Goal: Task Accomplishment & Management: Use online tool/utility

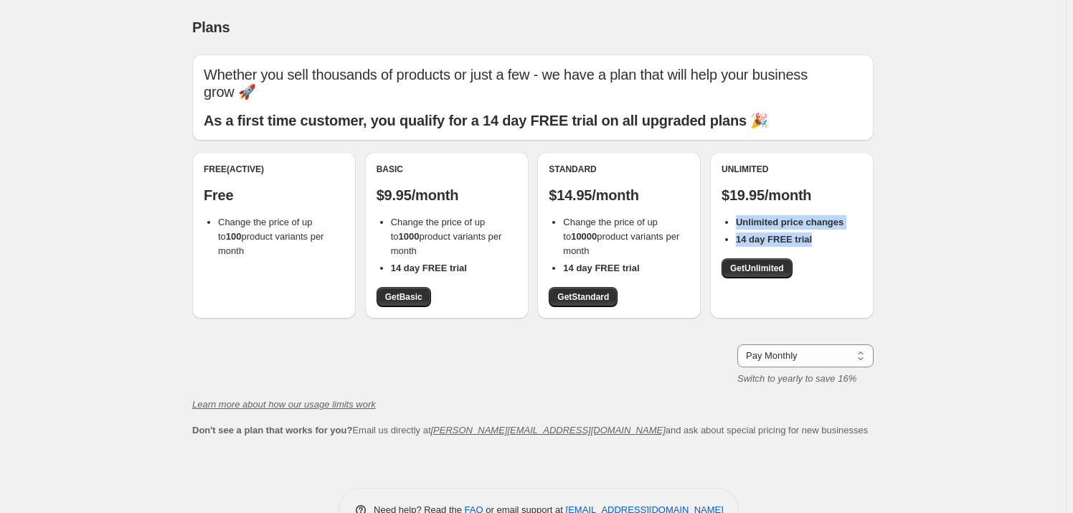
drag, startPoint x: 737, startPoint y: 218, endPoint x: 848, endPoint y: 236, distance: 111.9
click at [848, 236] on ul "Unlimited price changes 14 day FREE trial" at bounding box center [791, 231] width 141 height 32
click at [835, 261] on div "Unlimited $19.95/month Unlimited price changes 14 day FREE trial Get Unlimited" at bounding box center [791, 220] width 141 height 115
click at [774, 273] on span "Get Unlimited" at bounding box center [757, 267] width 54 height 11
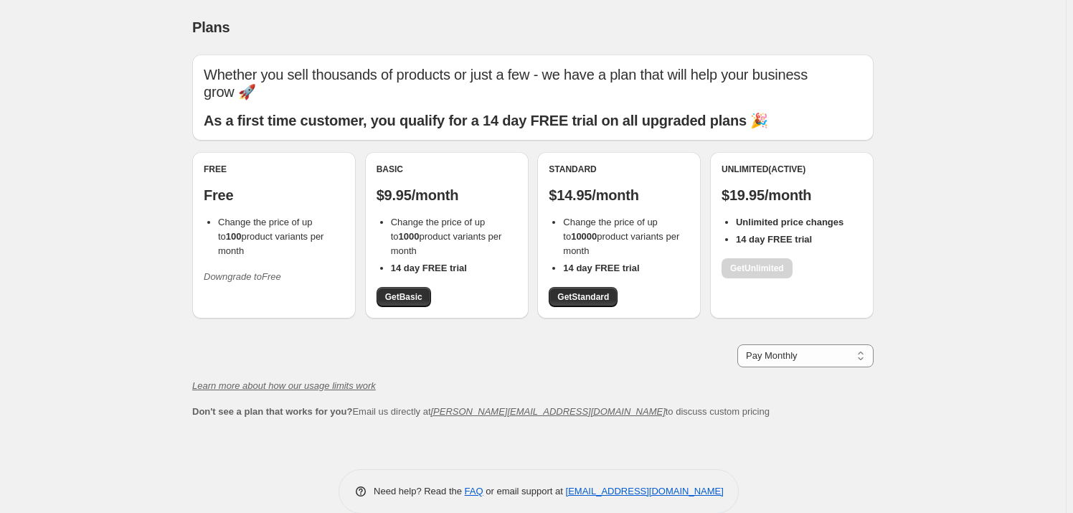
click at [763, 217] on b "Unlimited price changes" at bounding box center [790, 222] width 108 height 11
click at [748, 172] on div "Unlimited (Active)" at bounding box center [791, 168] width 141 height 11
drag, startPoint x: 567, startPoint y: 235, endPoint x: 660, endPoint y: 238, distance: 93.3
click at [660, 238] on span "Change the price of up to 10000 product variants per month" at bounding box center [621, 236] width 116 height 39
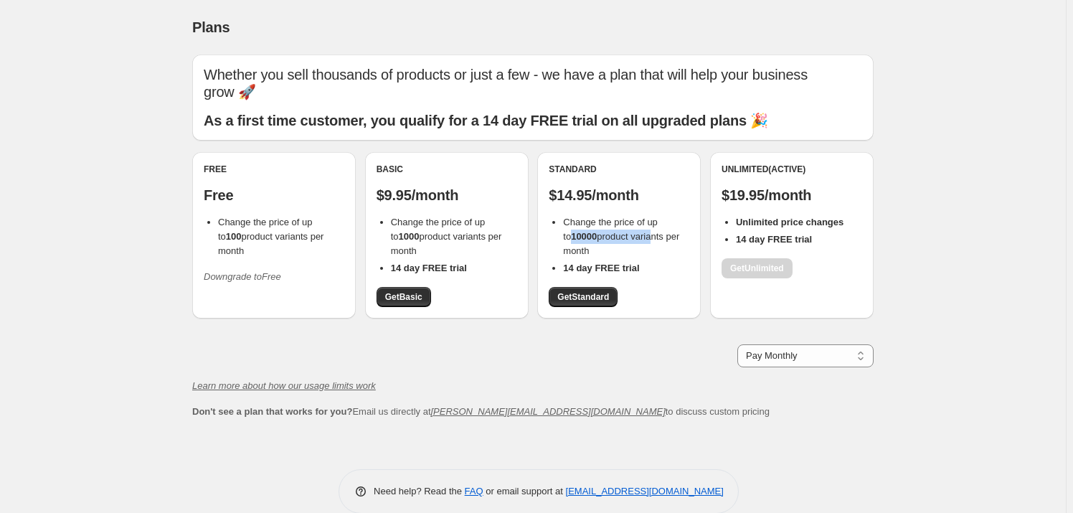
drag, startPoint x: 567, startPoint y: 239, endPoint x: 647, endPoint y: 239, distance: 79.6
click at [647, 239] on span "Change the price of up to 10000 product variants per month" at bounding box center [621, 236] width 116 height 39
drag, startPoint x: 565, startPoint y: 237, endPoint x: 663, endPoint y: 230, distance: 97.8
click at [682, 251] on ul "Change the price of up to 10000 product variants per month 14 day FREE trial" at bounding box center [619, 245] width 141 height 60
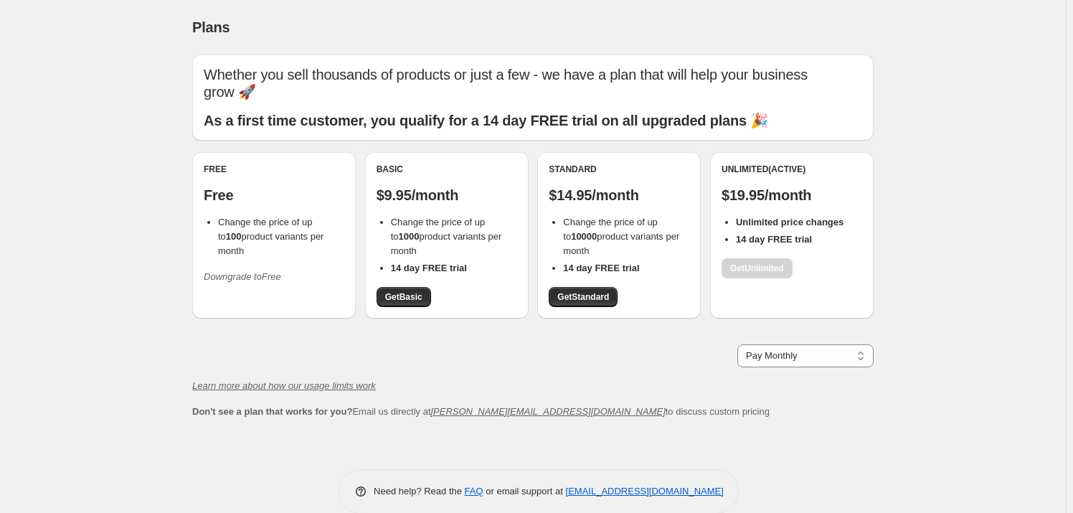
copy span "10000 product variants per month"
click at [581, 417] on span "Don't see a plan that works for you? Email us directly at [PERSON_NAME][EMAIL_A…" at bounding box center [480, 411] width 577 height 11
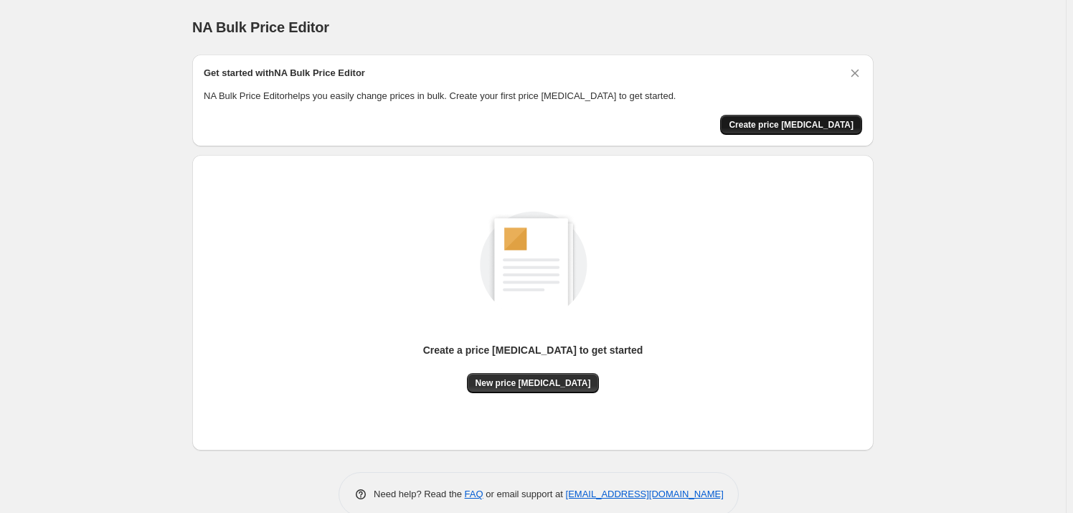
click at [817, 128] on span "Create price [MEDICAL_DATA]" at bounding box center [791, 124] width 125 height 11
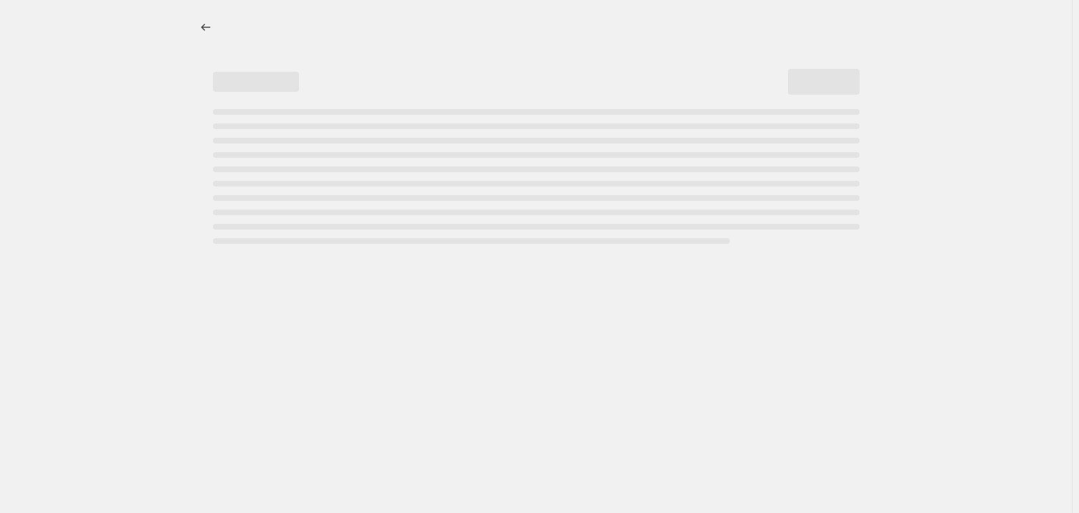
select select "percentage"
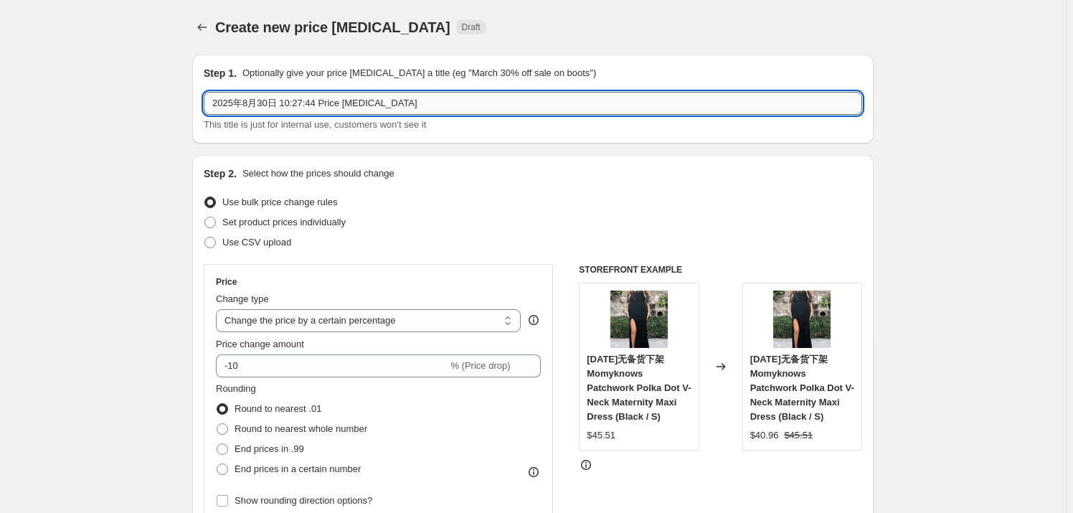
click at [413, 102] on input "2025年8月30日 10:27:44 Price [MEDICAL_DATA]" at bounding box center [533, 103] width 658 height 23
drag, startPoint x: 422, startPoint y: 99, endPoint x: 140, endPoint y: 100, distance: 282.5
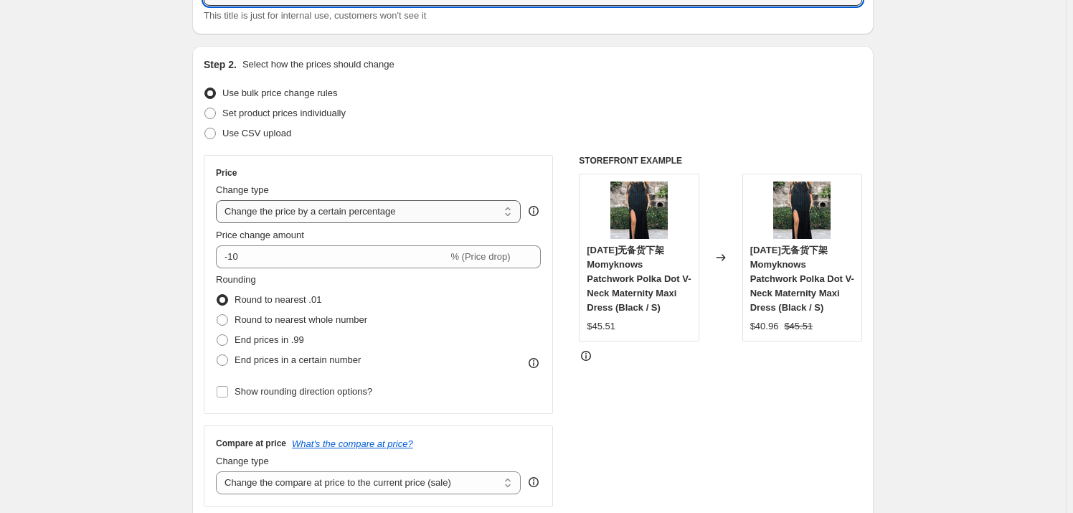
scroll to position [130, 0]
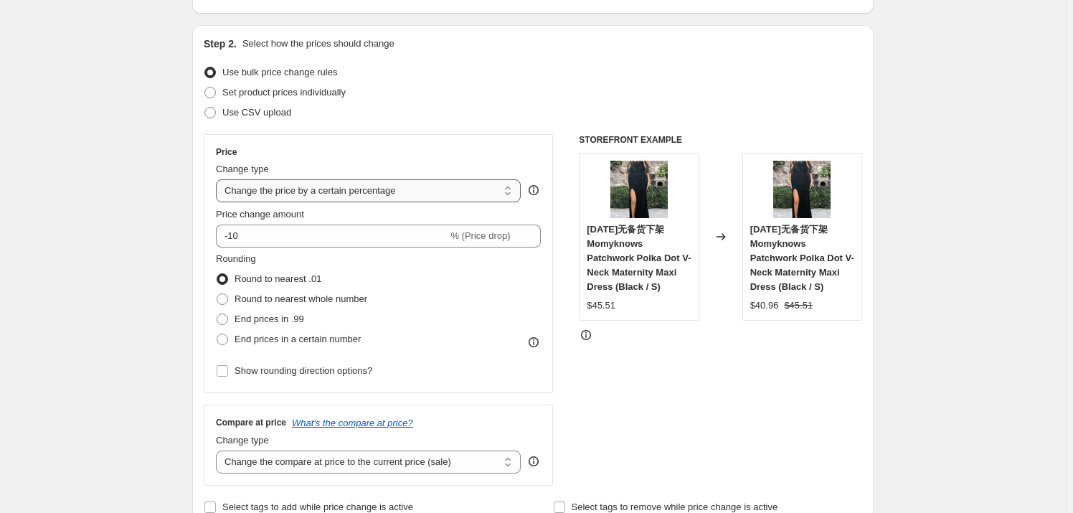
type input "[DATE] Sale"
click at [309, 193] on select "Change the price to a certain amount Change the price by a certain amount Chang…" at bounding box center [368, 190] width 305 height 23
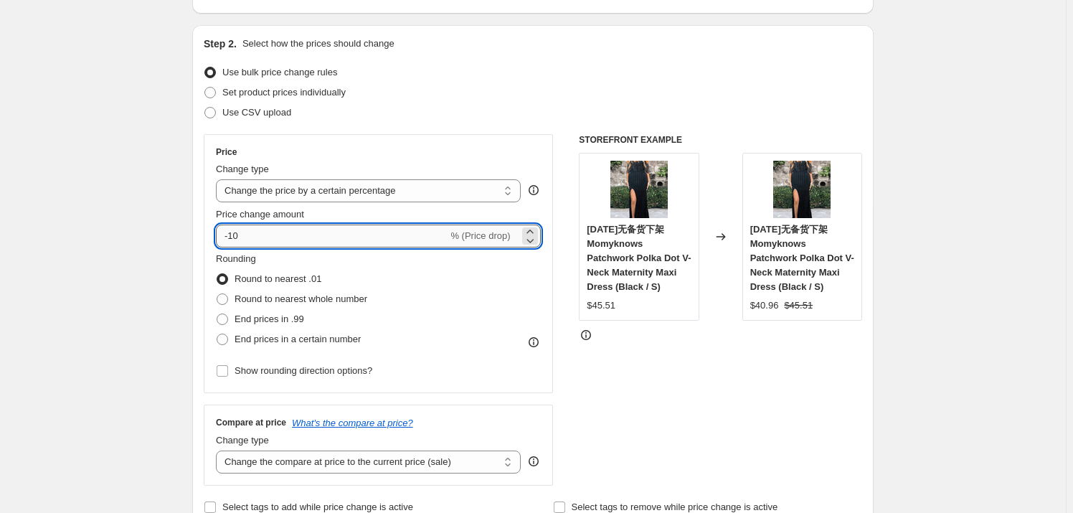
click at [249, 236] on input "-10" at bounding box center [332, 235] width 232 height 23
type input "-1"
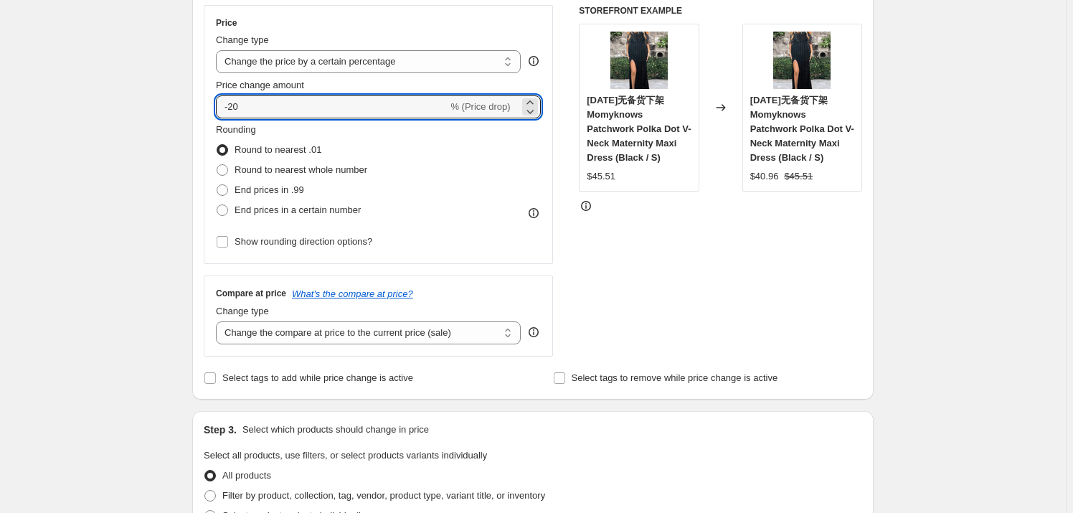
scroll to position [260, 0]
type input "-20"
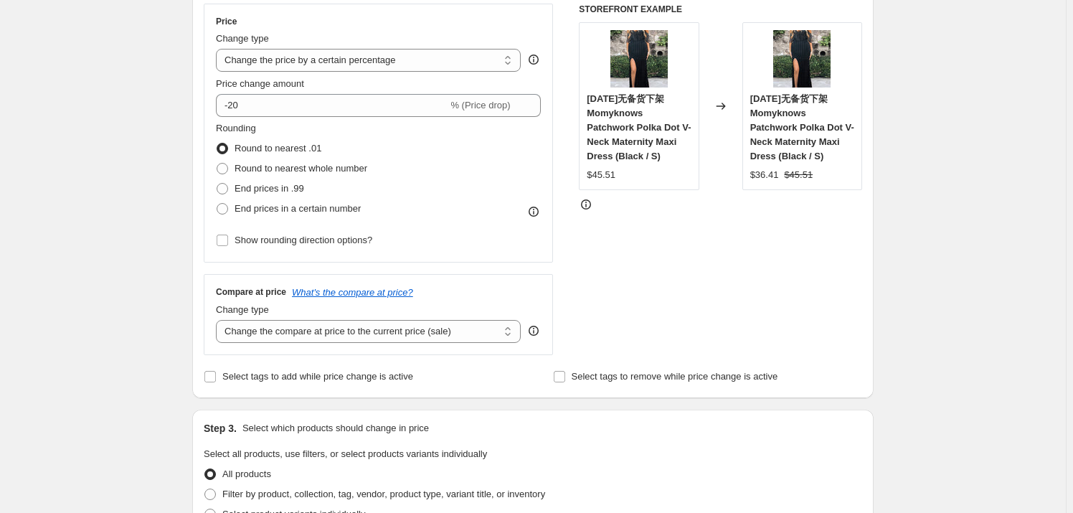
click at [115, 254] on div "Create new price [MEDICAL_DATA]. This page is ready Create new price [MEDICAL_D…" at bounding box center [533, 475] width 1066 height 1471
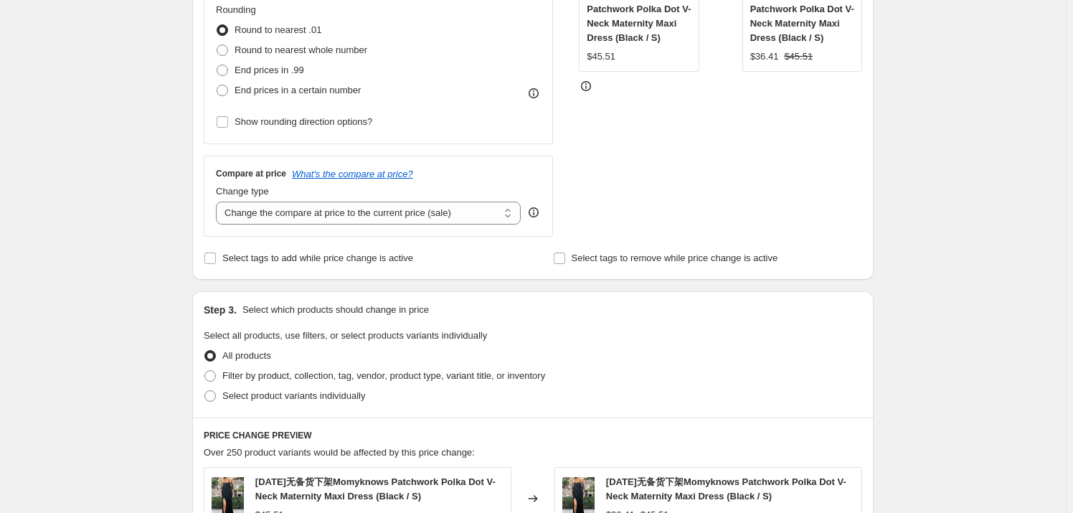
scroll to position [391, 0]
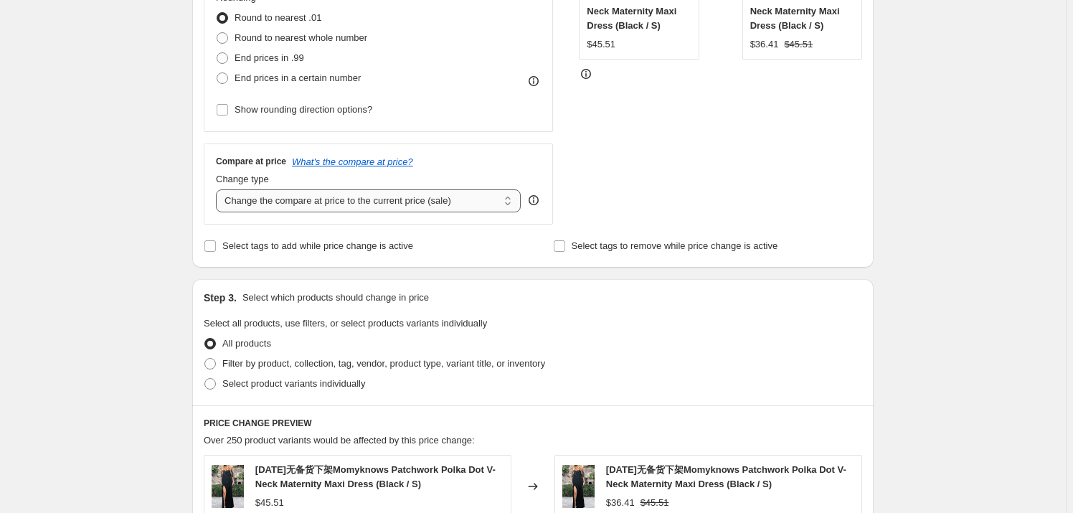
click at [359, 200] on select "Change the compare at price to the current price (sale) Change the compare at p…" at bounding box center [368, 200] width 305 height 23
click at [359, 199] on select "Change the compare at price to the current price (sale) Change the compare at p…" at bounding box center [368, 200] width 305 height 23
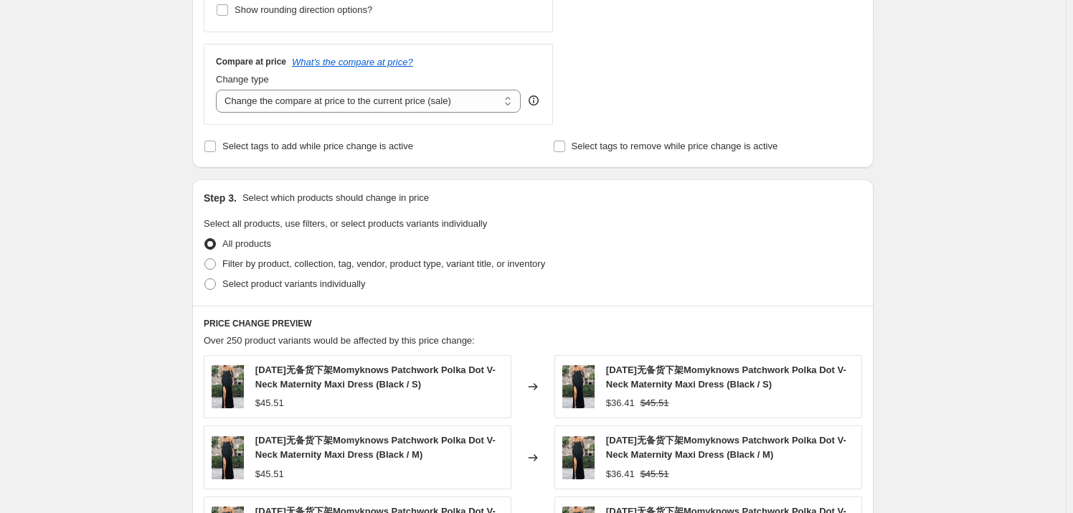
scroll to position [521, 0]
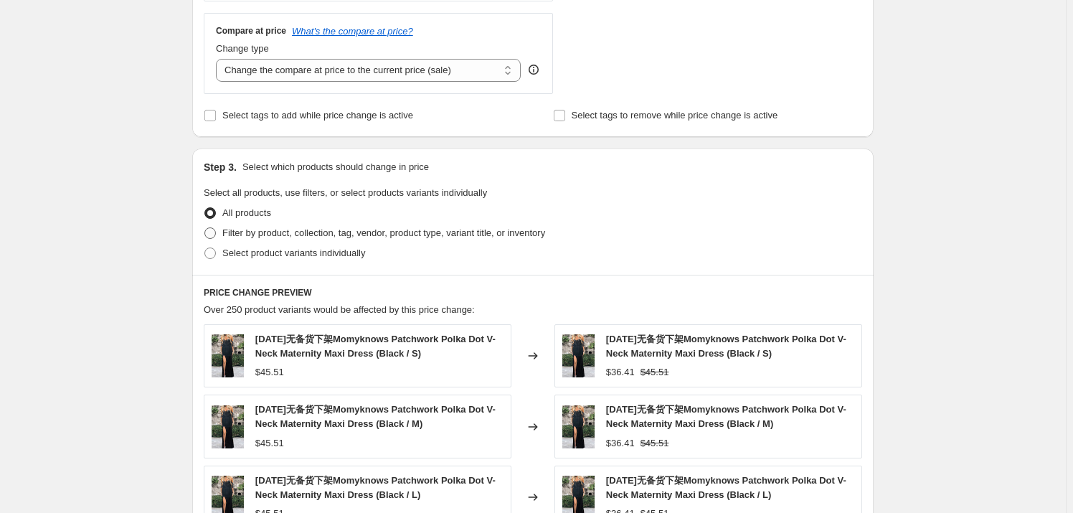
click at [222, 234] on label "Filter by product, collection, tag, vendor, product type, variant title, or inv…" at bounding box center [374, 233] width 341 height 20
click at [205, 228] on input "Filter by product, collection, tag, vendor, product type, variant title, or inv…" at bounding box center [204, 227] width 1 height 1
radio input "true"
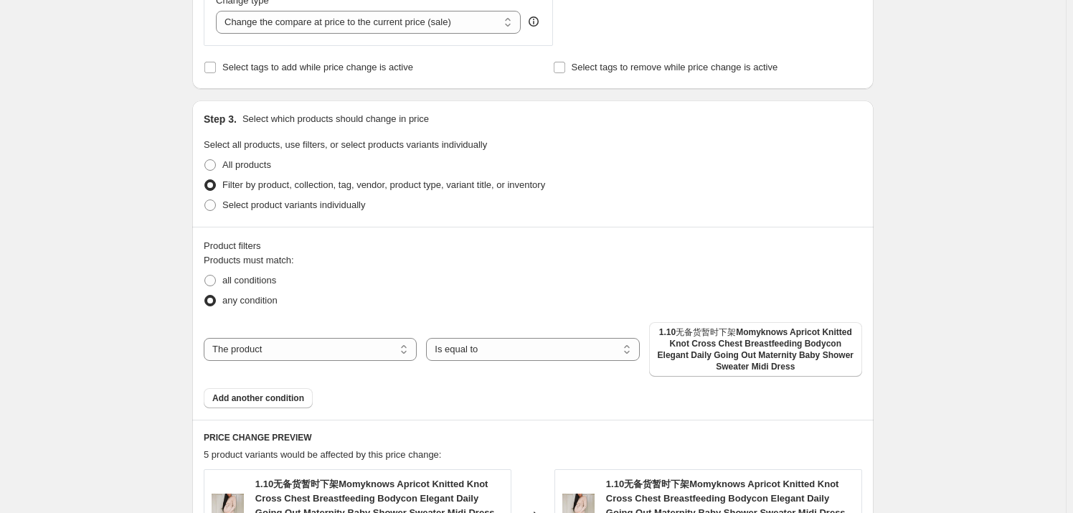
scroll to position [652, 0]
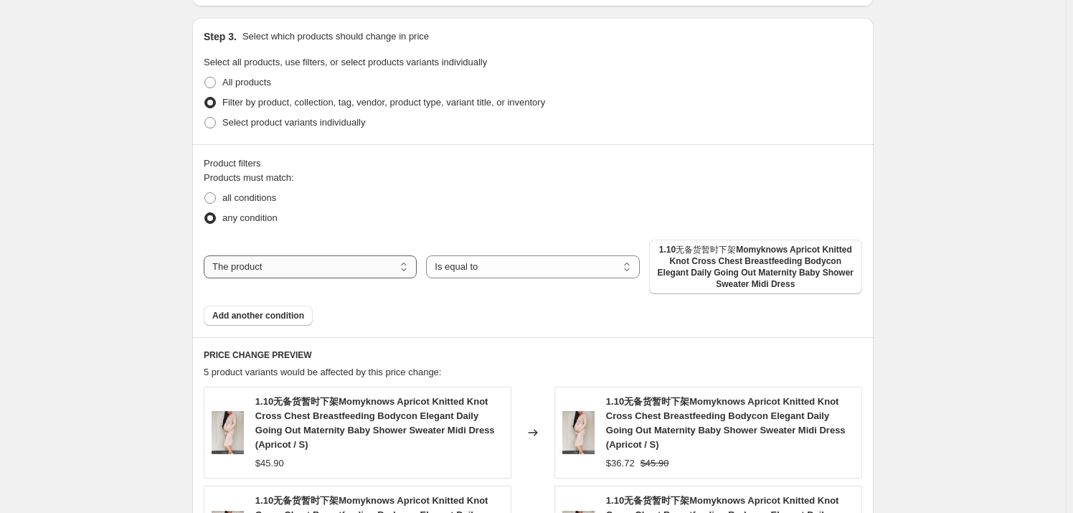
click at [285, 264] on select "The product The product's collection The product's tag The product's vendor The…" at bounding box center [310, 266] width 213 height 23
select select "collection"
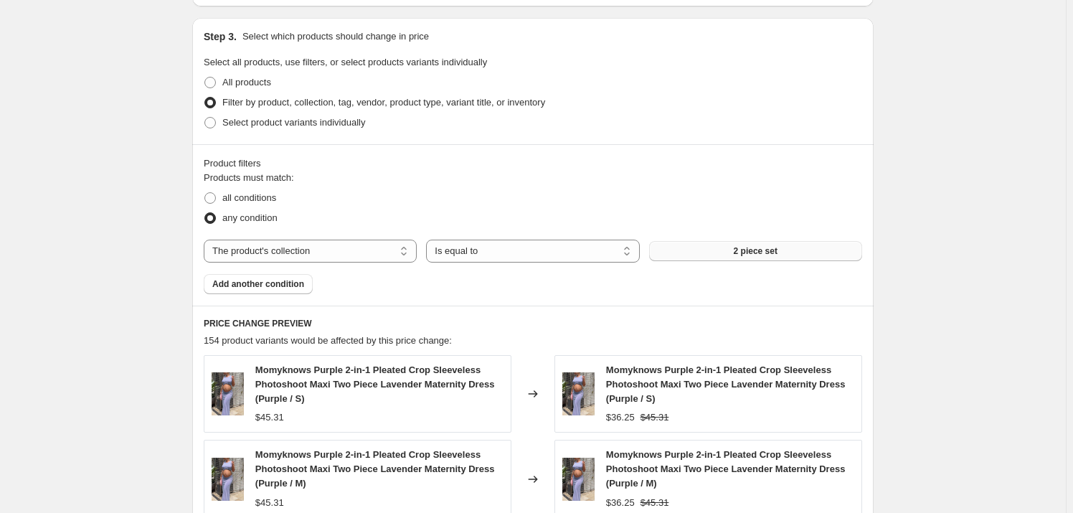
click at [688, 247] on button "2 piece set" at bounding box center [755, 251] width 213 height 20
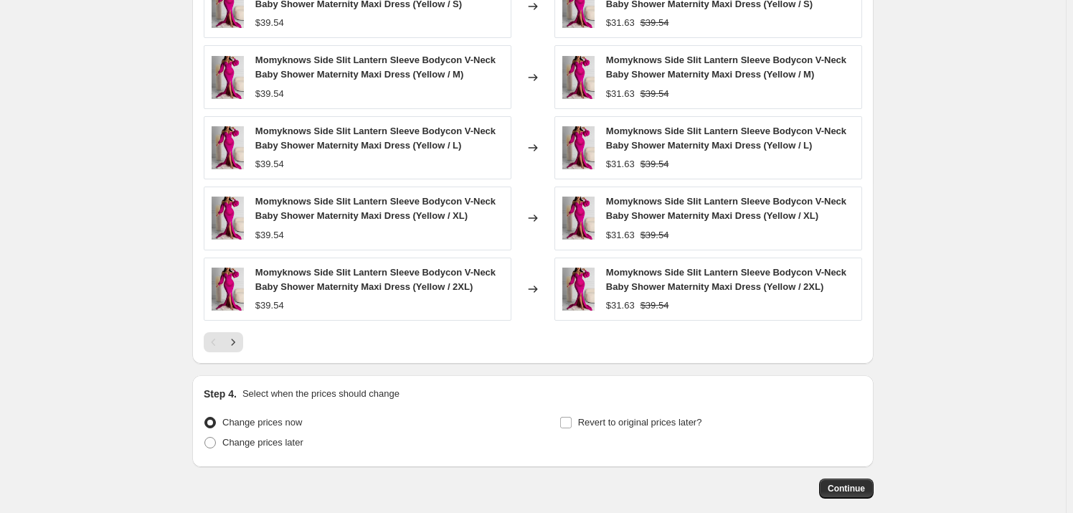
scroll to position [1043, 0]
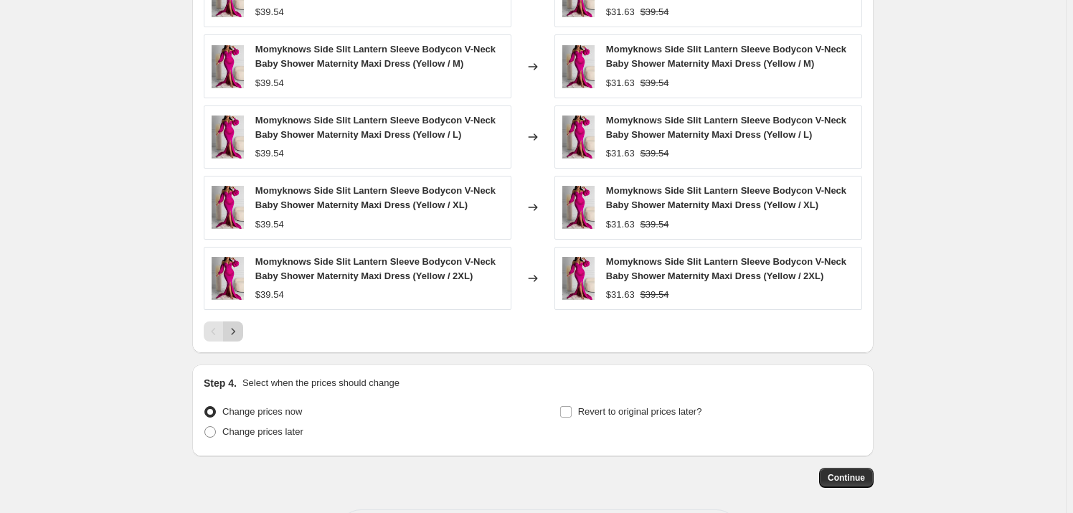
click at [240, 333] on icon "Next" at bounding box center [233, 331] width 14 height 14
click at [240, 330] on icon "Next" at bounding box center [233, 331] width 14 height 14
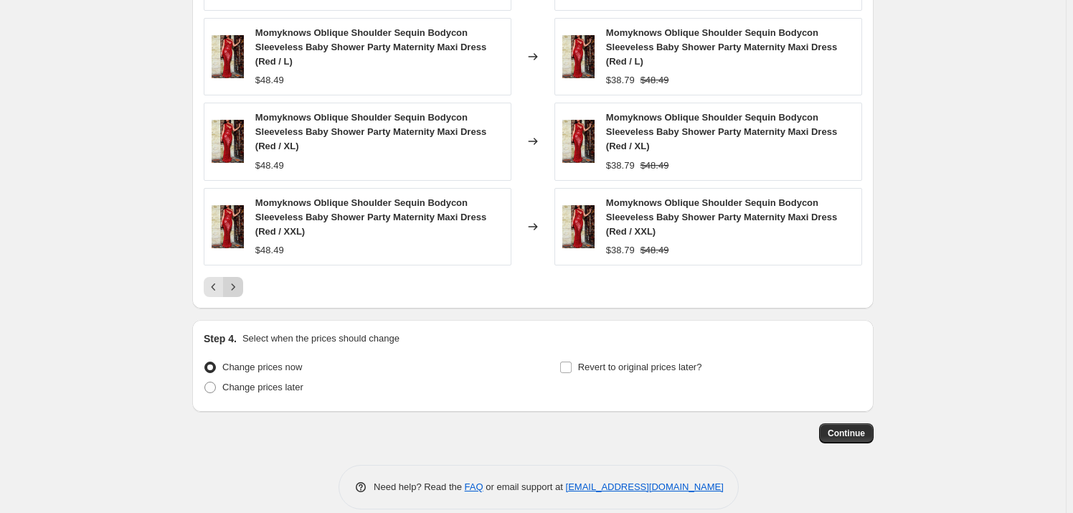
scroll to position [1175, 0]
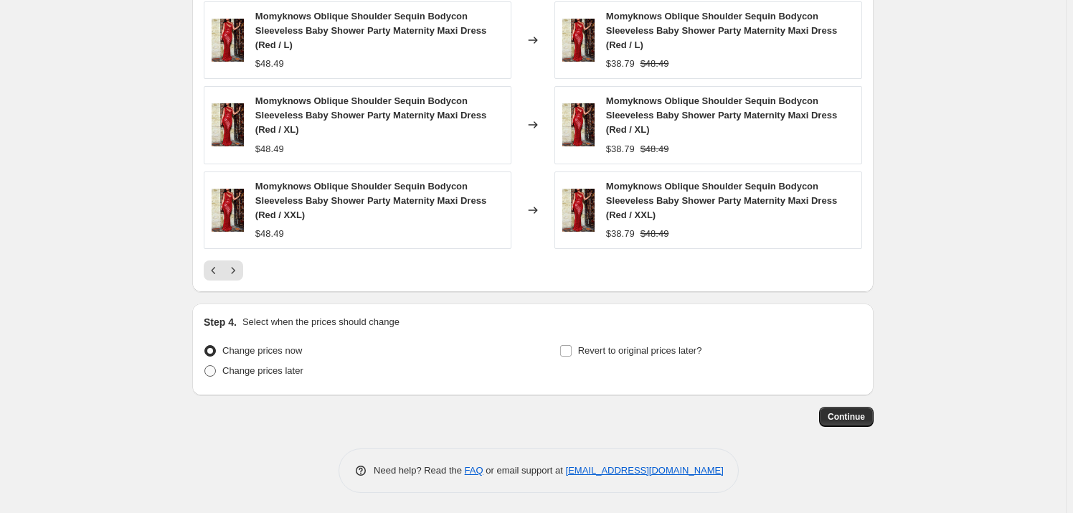
click at [281, 376] on span "Change prices later" at bounding box center [262, 370] width 81 height 11
click at [205, 366] on input "Change prices later" at bounding box center [204, 365] width 1 height 1
radio input "true"
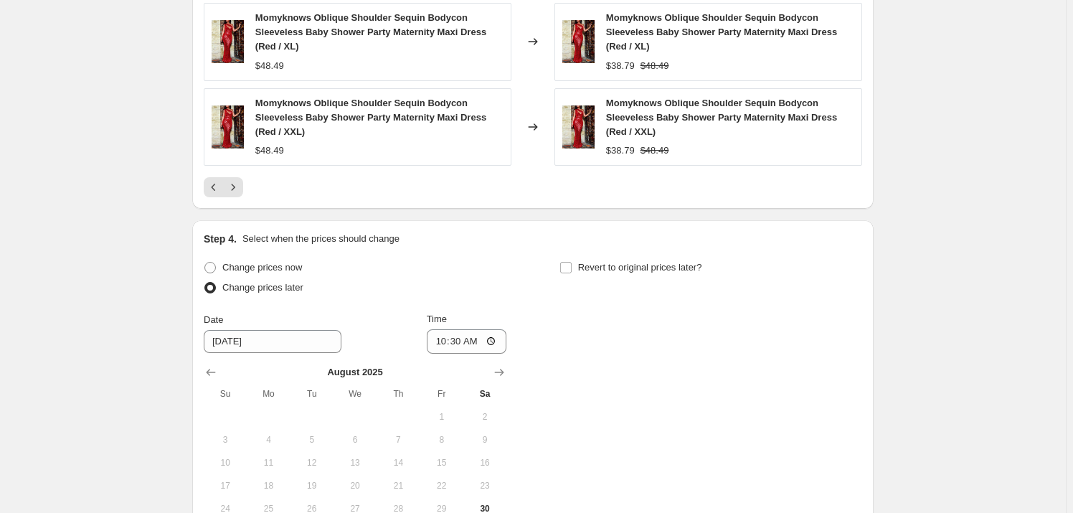
scroll to position [1370, 0]
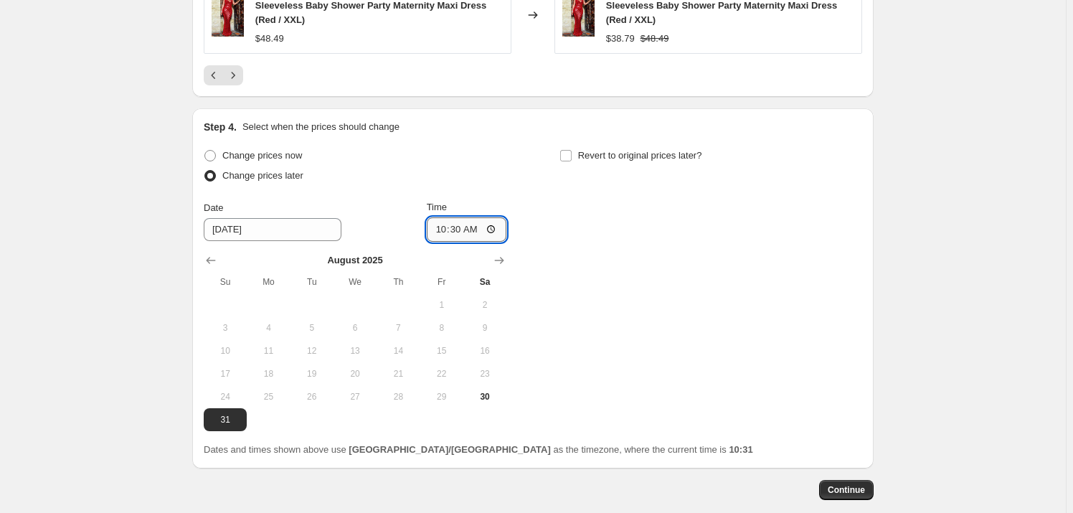
click at [494, 237] on input "10:30" at bounding box center [467, 229] width 80 height 24
click at [496, 227] on input "10:30" at bounding box center [467, 229] width 80 height 24
type input "12:00"
click at [359, 434] on div "Change prices now Change prices later Date [DATE] Time 12:00 [DATE] Su Mo Tu We…" at bounding box center [533, 301] width 658 height 311
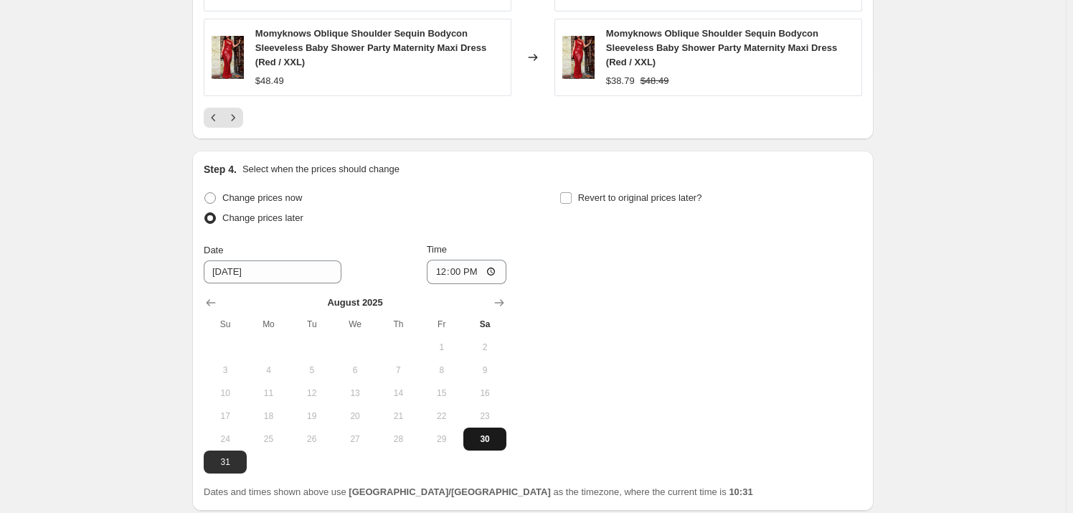
scroll to position [1305, 0]
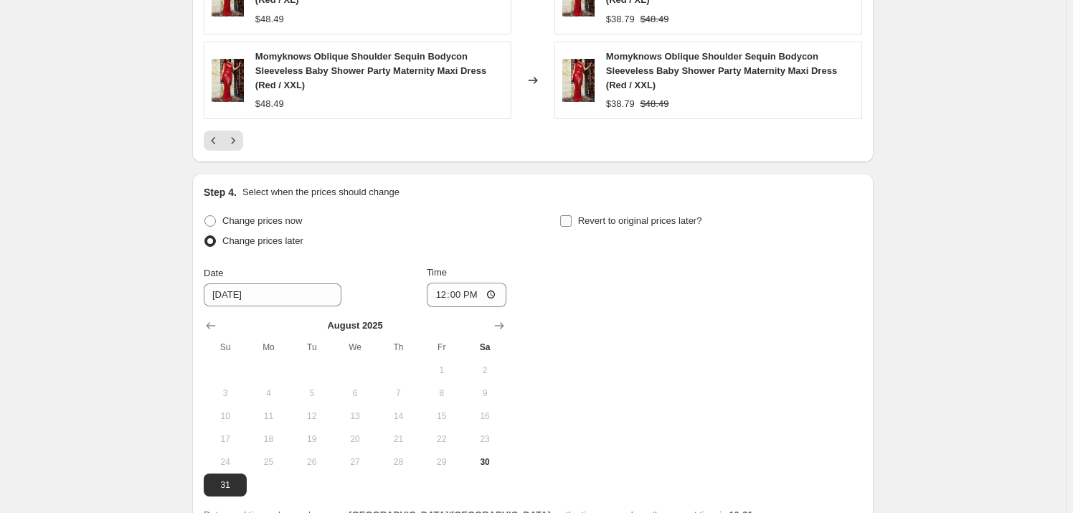
click at [569, 222] on input "Revert to original prices later?" at bounding box center [565, 220] width 11 height 11
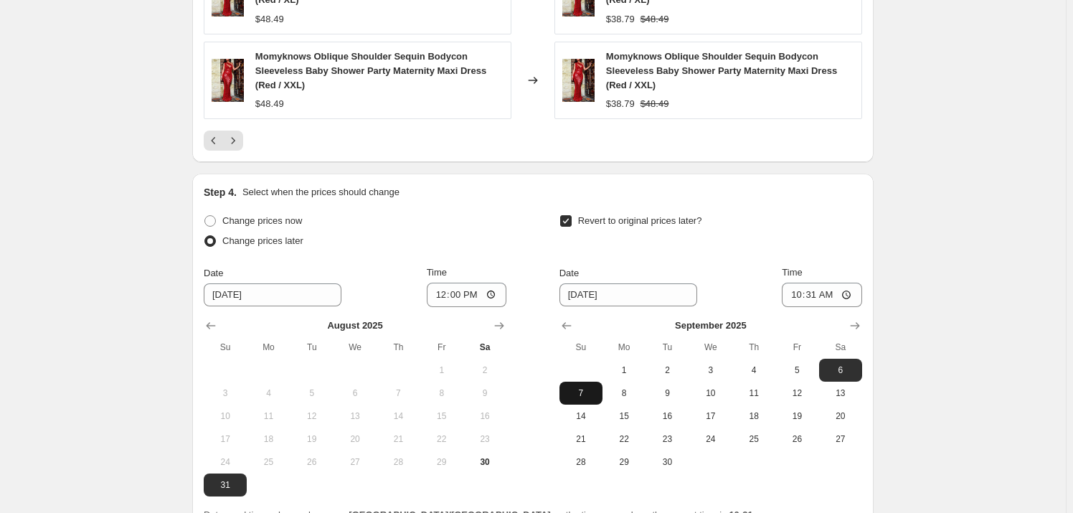
scroll to position [1370, 0]
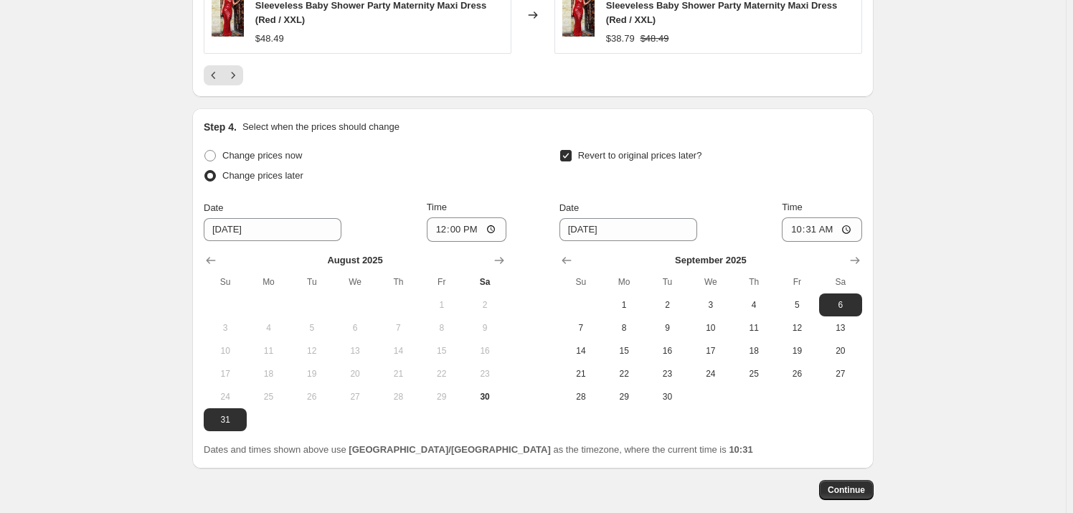
click at [569, 151] on input "Revert to original prices later?" at bounding box center [565, 155] width 11 height 11
checkbox input "false"
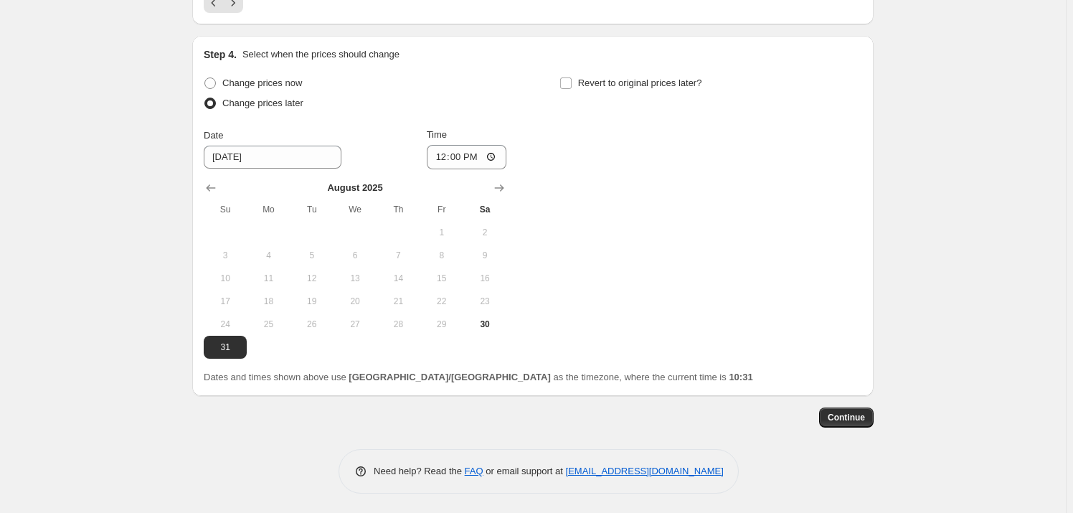
scroll to position [1444, 0]
click at [838, 408] on button "Continue" at bounding box center [846, 417] width 54 height 20
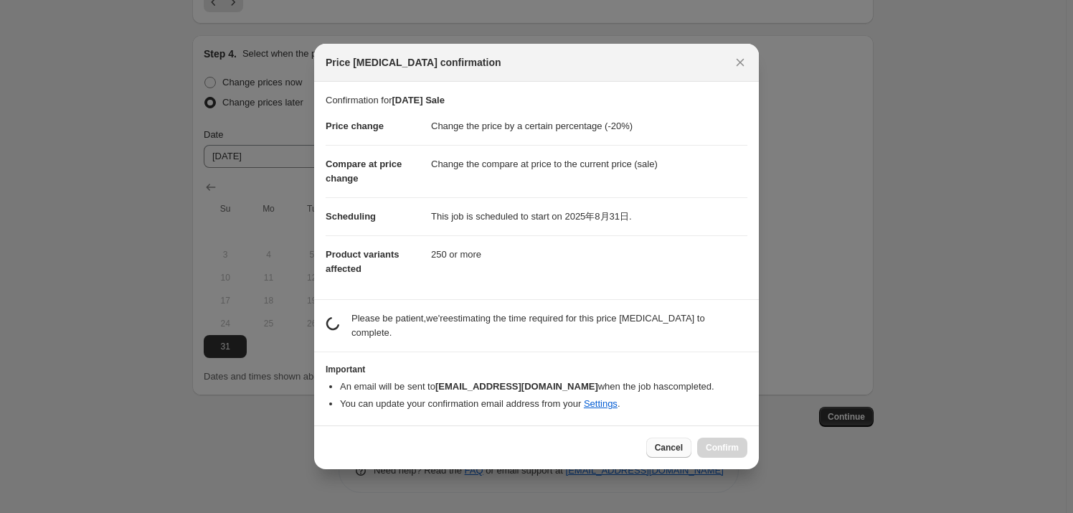
click at [680, 442] on span "Cancel" at bounding box center [669, 447] width 28 height 11
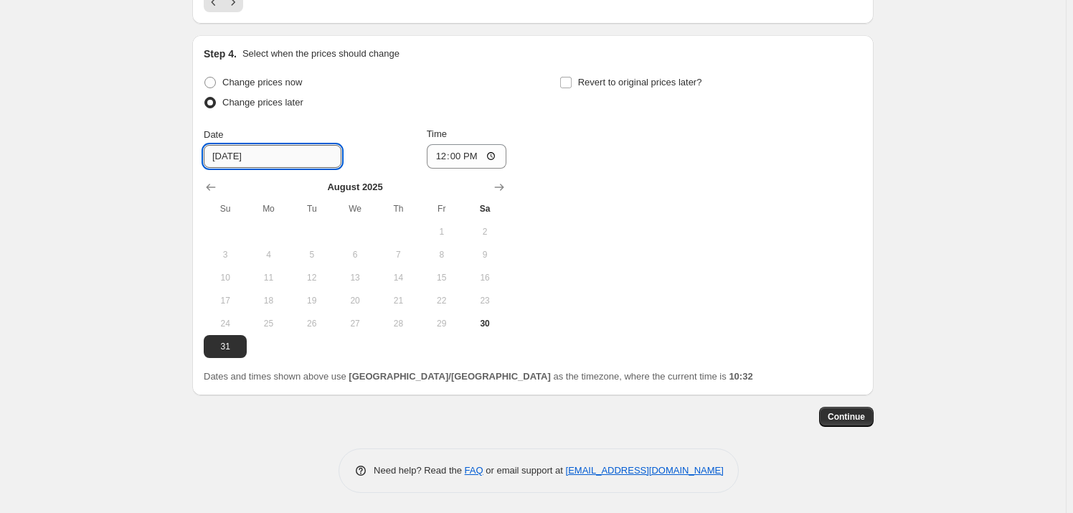
click at [245, 150] on input "[DATE]" at bounding box center [273, 156] width 138 height 23
click at [216, 155] on input "[DATE]" at bounding box center [273, 156] width 138 height 23
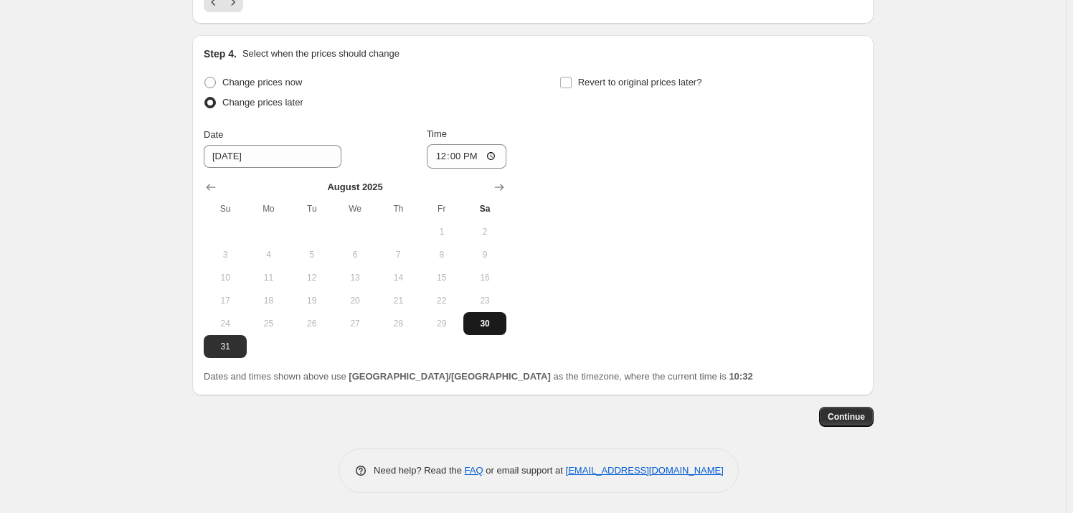
click at [481, 328] on span "30" at bounding box center [485, 323] width 32 height 11
type input "[DATE]"
click at [609, 348] on div "Change prices now Change prices later Date [DATE] Time 12:00 [DATE] Su Mo Tu We…" at bounding box center [533, 214] width 658 height 285
click at [627, 322] on div "Change prices now Change prices later Date [DATE] Time 12:00 [DATE] Su Mo Tu We…" at bounding box center [533, 214] width 658 height 285
click at [843, 421] on span "Continue" at bounding box center [846, 416] width 37 height 11
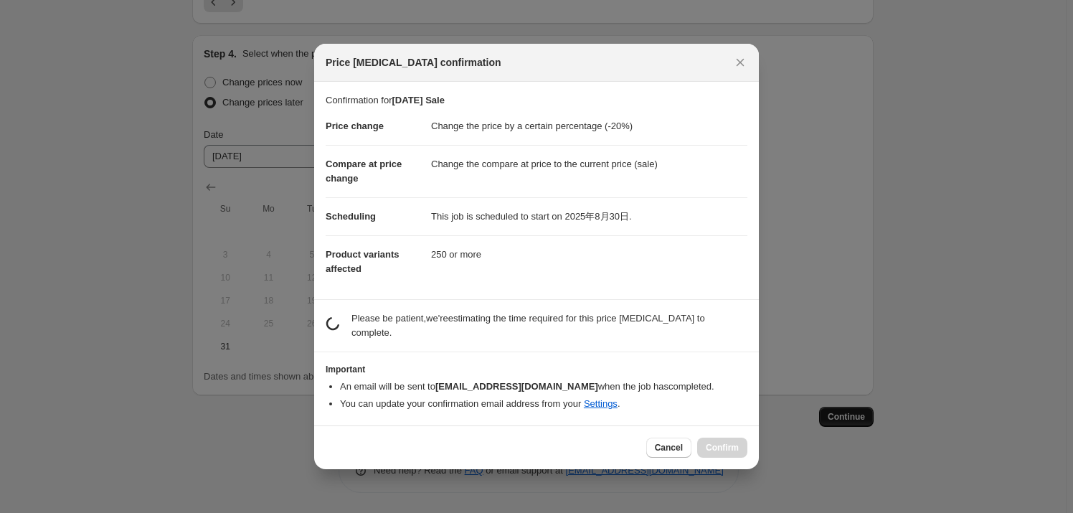
scroll to position [0, 0]
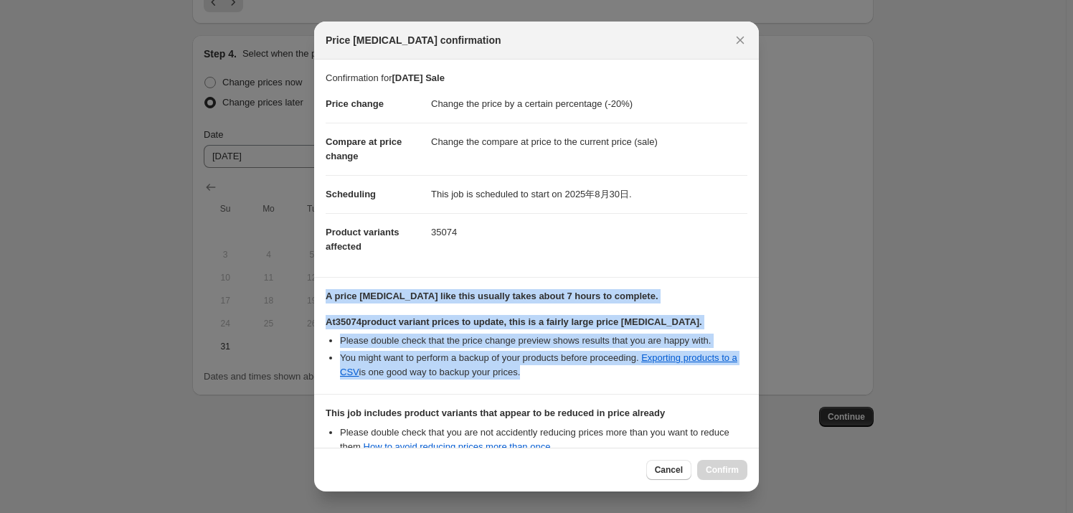
drag, startPoint x: 321, startPoint y: 293, endPoint x: 659, endPoint y: 381, distance: 349.1
click at [659, 381] on section "A price [MEDICAL_DATA] like this usually takes about 7 hours to complete. At 35…" at bounding box center [536, 336] width 445 height 116
copy div "A price [MEDICAL_DATA] like this usually takes about 7 hours to complete. At 35…"
click at [485, 316] on b "At 35074 product variant prices to update, this is a fairly large price [MEDICA…" at bounding box center [514, 321] width 376 height 11
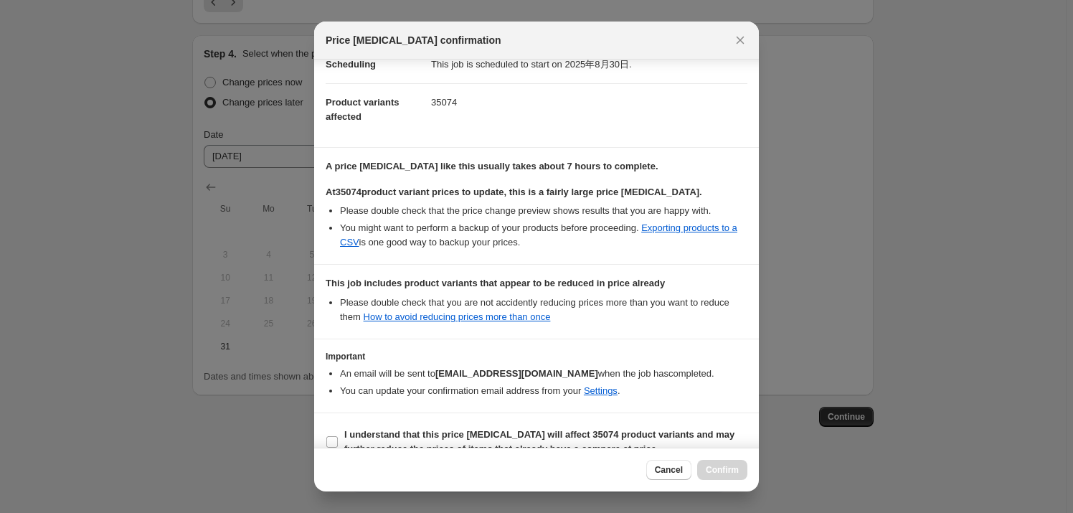
scroll to position [151, 0]
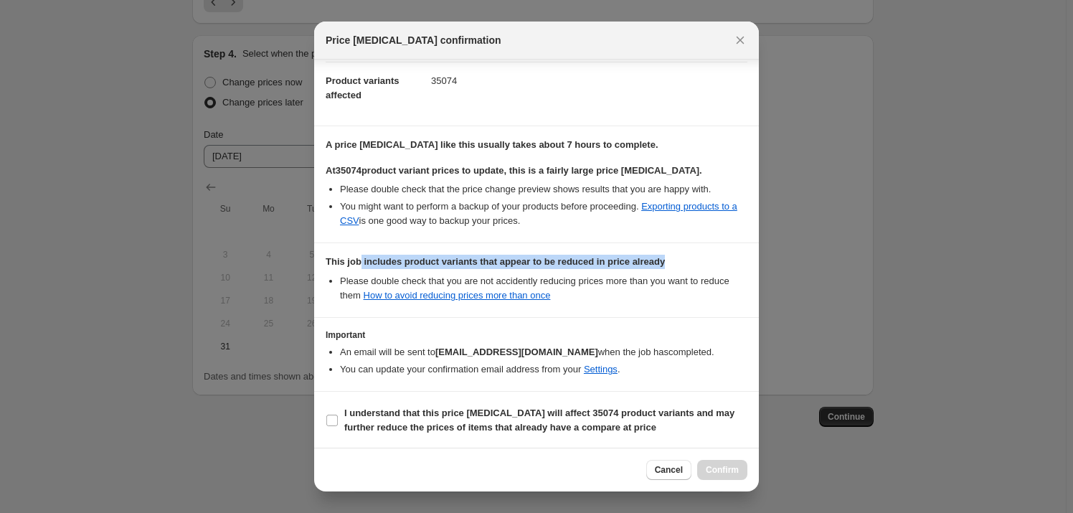
drag, startPoint x: 360, startPoint y: 258, endPoint x: 670, endPoint y: 265, distance: 310.6
click at [670, 265] on div "This job includes product variants that appear to be reduced in price already" at bounding box center [537, 262] width 422 height 14
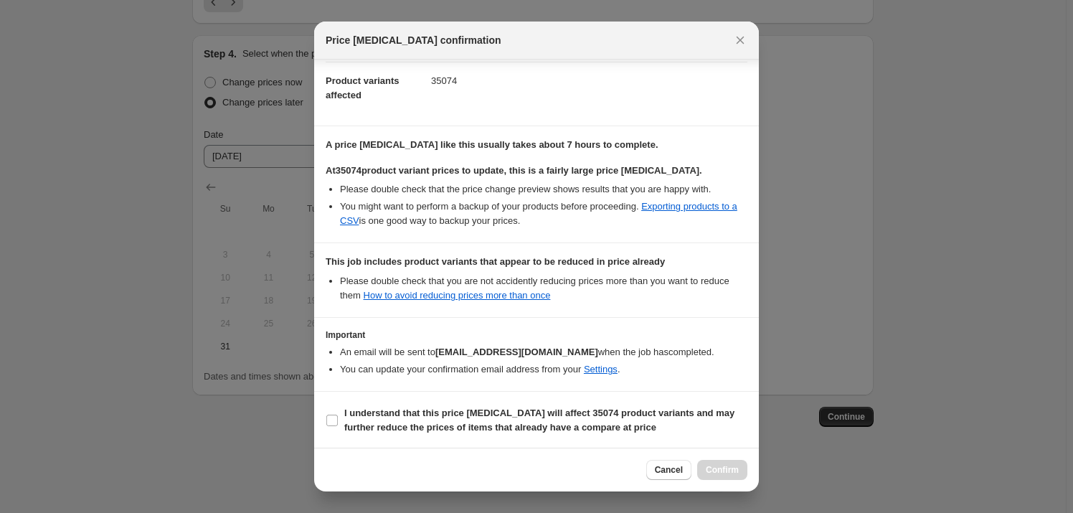
click at [671, 301] on section "This job includes product variants that appear to be reduced in price already P…" at bounding box center [536, 279] width 445 height 73
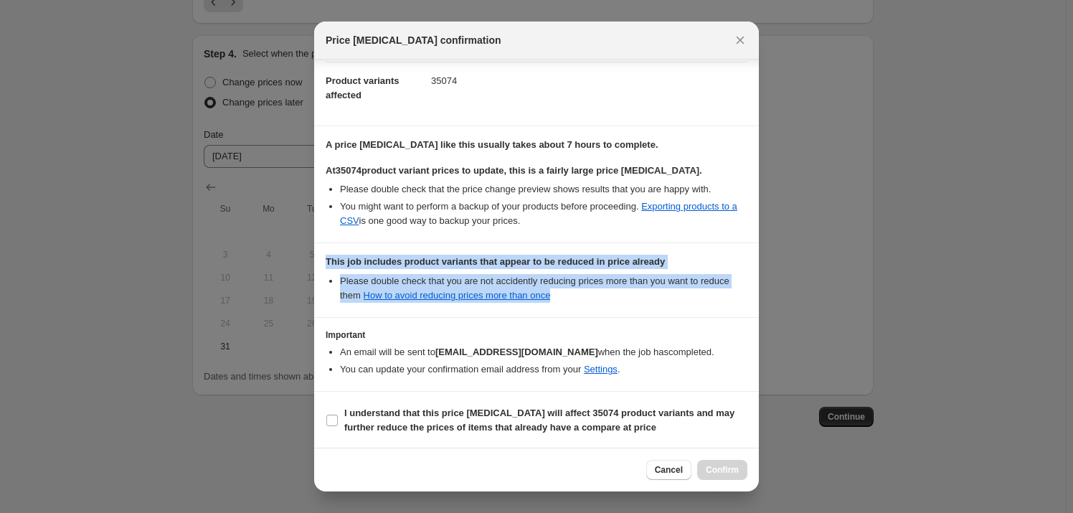
drag, startPoint x: 322, startPoint y: 258, endPoint x: 609, endPoint y: 296, distance: 289.3
click at [609, 296] on section "This job includes product variants that appear to be reduced in price already P…" at bounding box center [536, 279] width 445 height 73
copy div "This job includes product variants that appear to be reduced in price already P…"
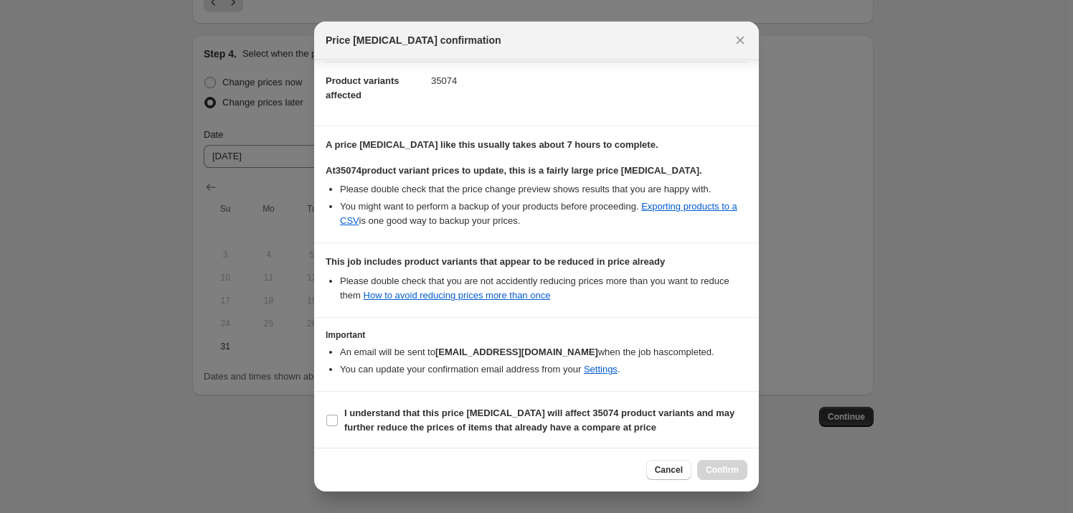
click at [411, 372] on li "You can update your confirmation email address from your Settings ." at bounding box center [543, 369] width 407 height 14
click at [663, 475] on span "Cancel" at bounding box center [669, 469] width 28 height 11
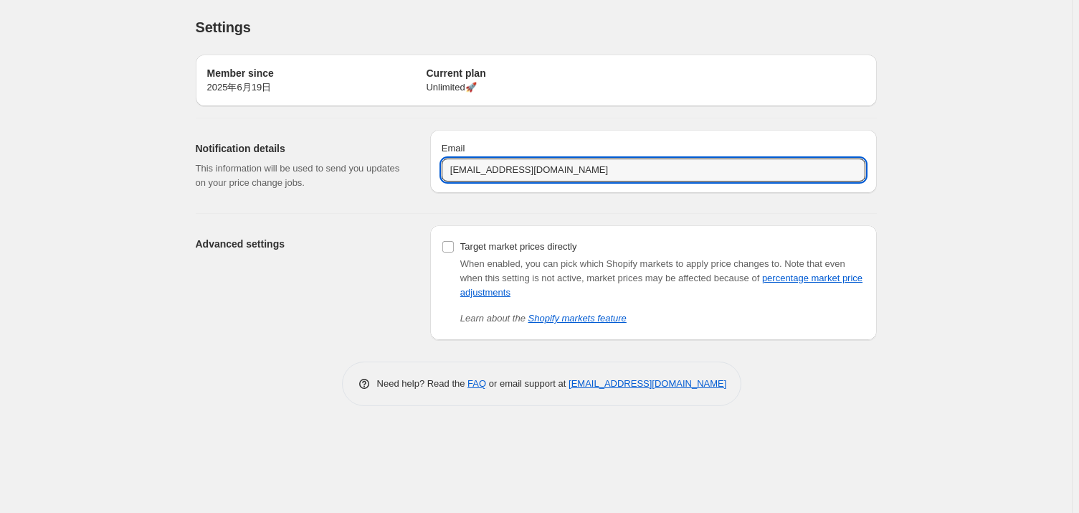
drag, startPoint x: 592, startPoint y: 169, endPoint x: 427, endPoint y: 171, distance: 164.2
click at [427, 171] on div "Notification details This information will be used to send you updates on your …" at bounding box center [530, 159] width 693 height 83
paste input "[EMAIL_ADDRESS][DOMAIN_NAME]"
type input "[EMAIL_ADDRESS][DOMAIN_NAME]"
click at [324, 265] on div "Advanced settings" at bounding box center [307, 282] width 223 height 115
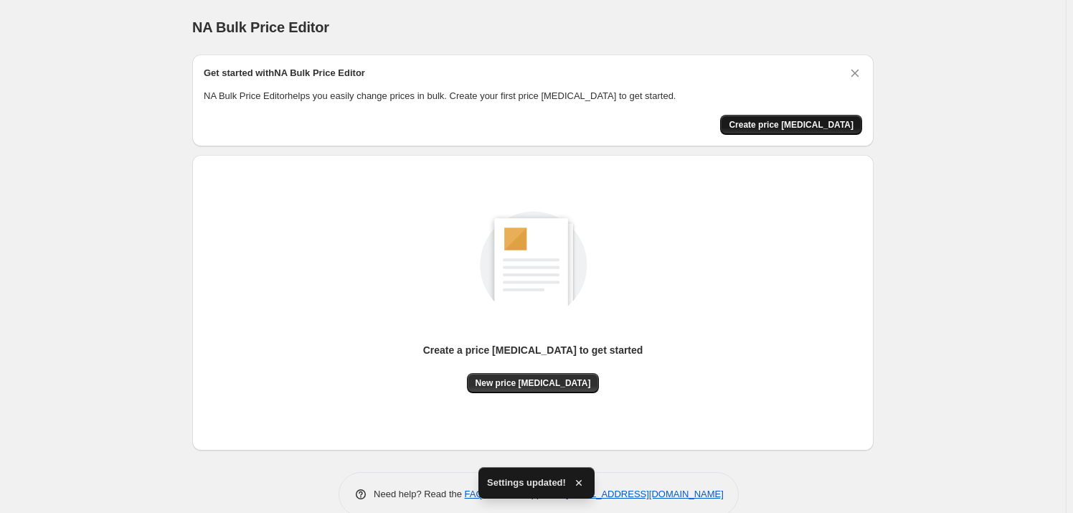
click at [810, 130] on span "Create price [MEDICAL_DATA]" at bounding box center [791, 124] width 125 height 11
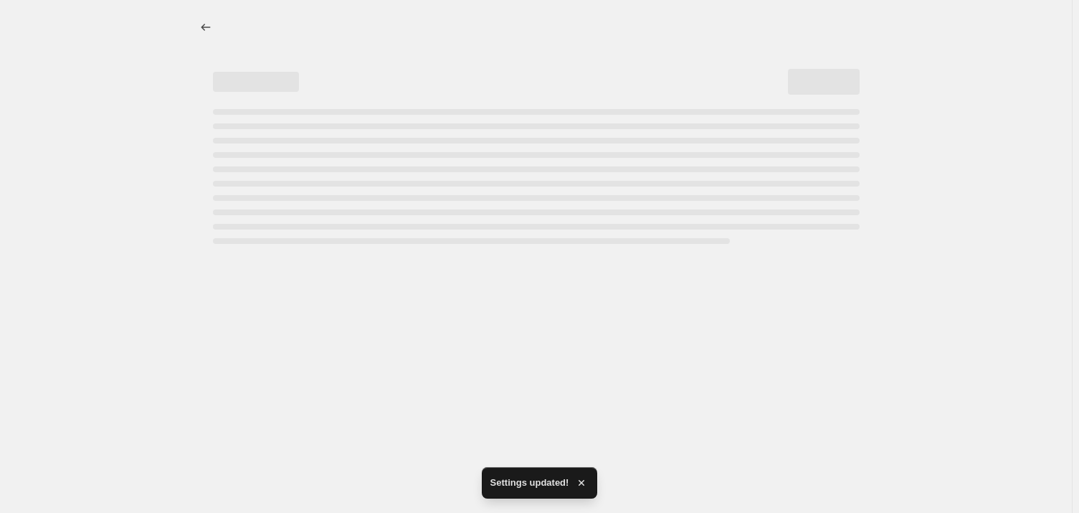
select select "percentage"
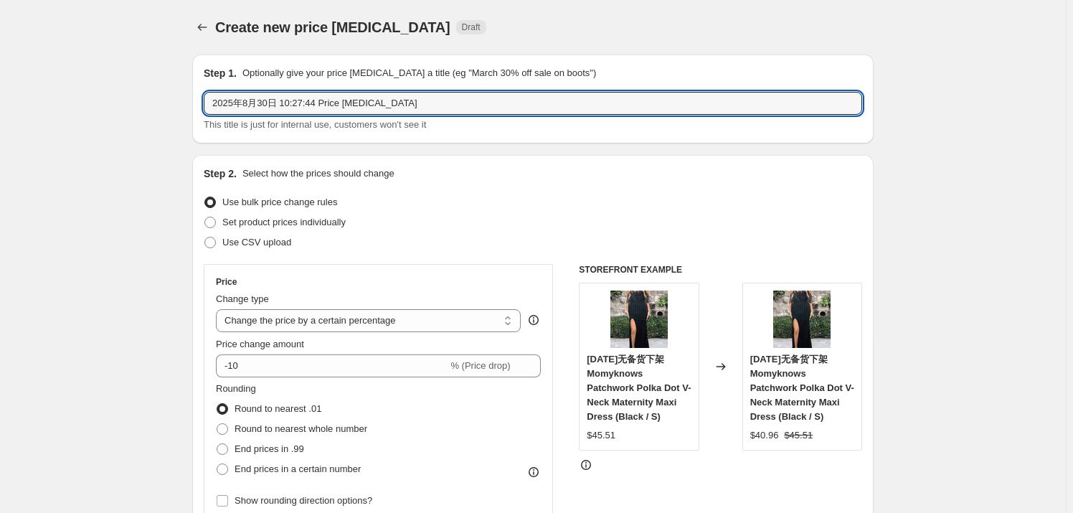
drag, startPoint x: 379, startPoint y: 104, endPoint x: 90, endPoint y: 97, distance: 289.1
type input "l"
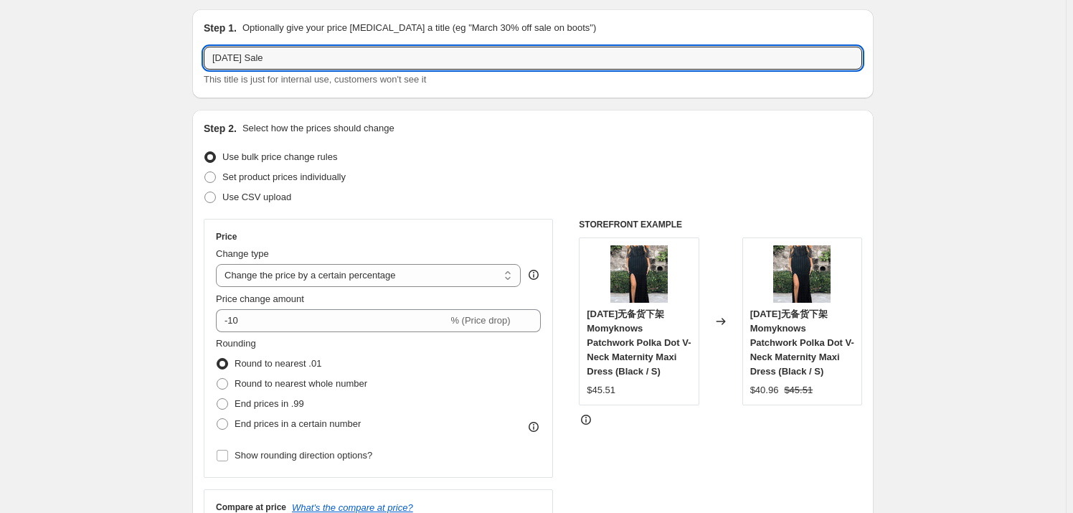
scroll to position [65, 0]
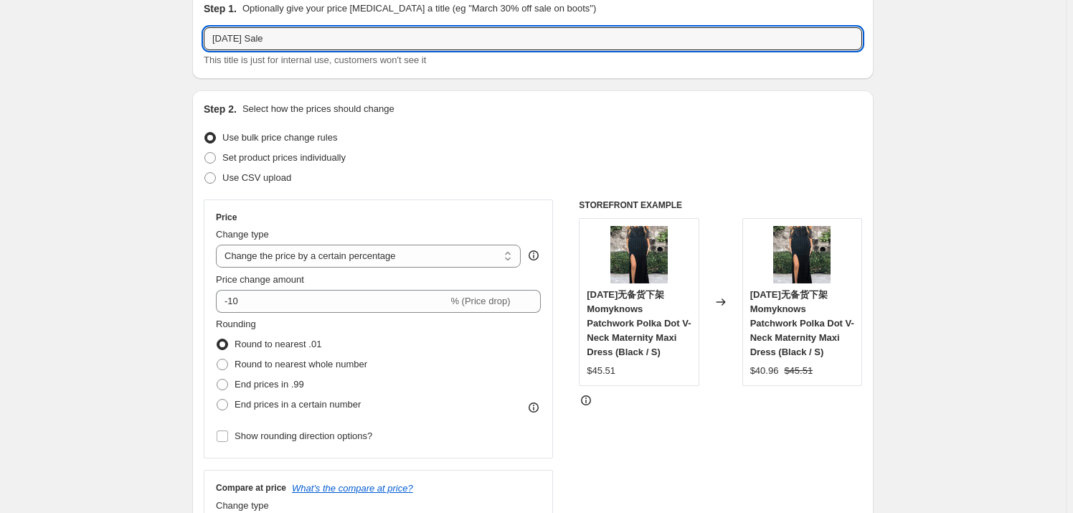
type input "[DATE] Sale"
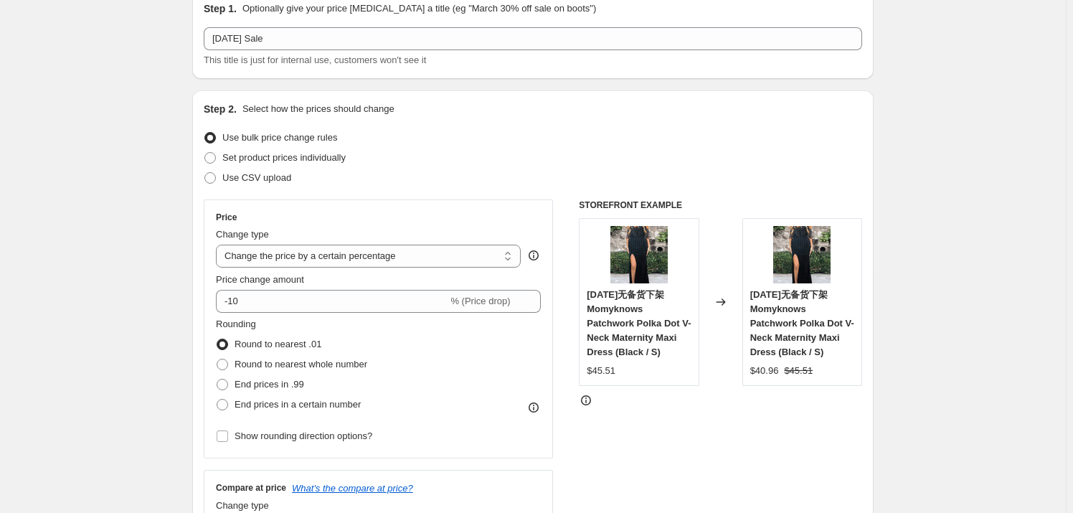
drag, startPoint x: 257, startPoint y: 154, endPoint x: 260, endPoint y: 126, distance: 28.1
click at [260, 128] on ul "Use bulk price change rules Set product prices individually Use CSV upload" at bounding box center [533, 158] width 658 height 60
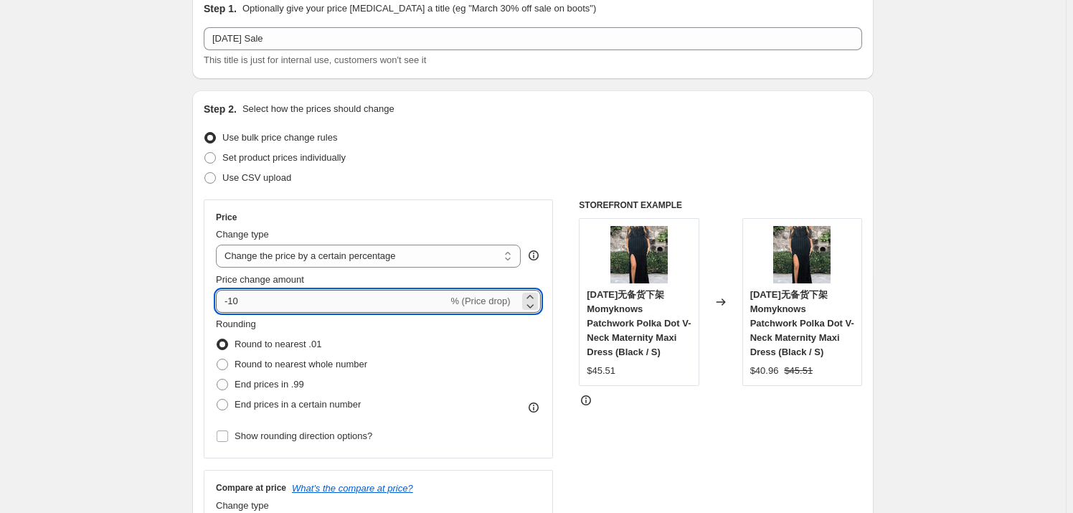
click at [253, 298] on input "-10" at bounding box center [332, 301] width 232 height 23
type input "-1"
type input "-20"
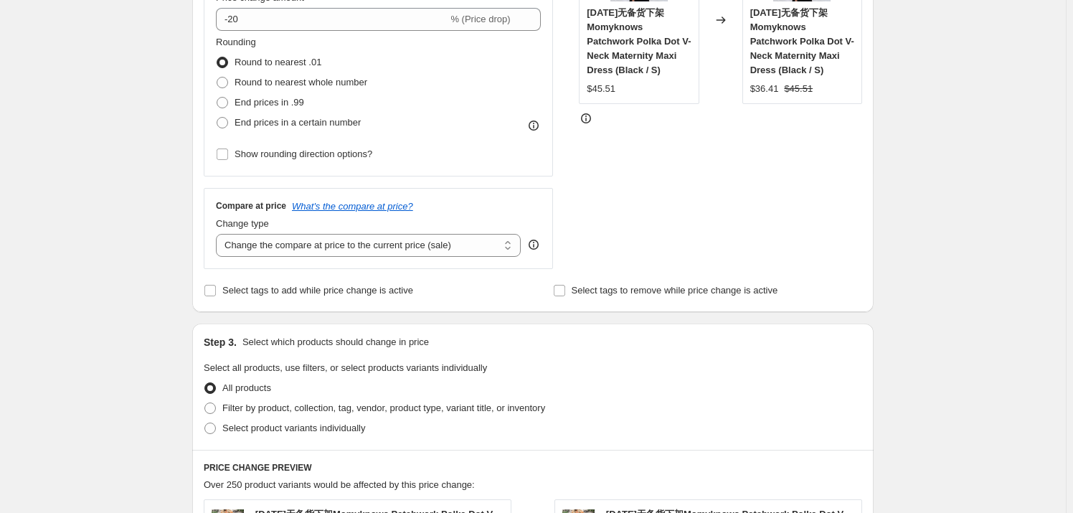
scroll to position [456, 0]
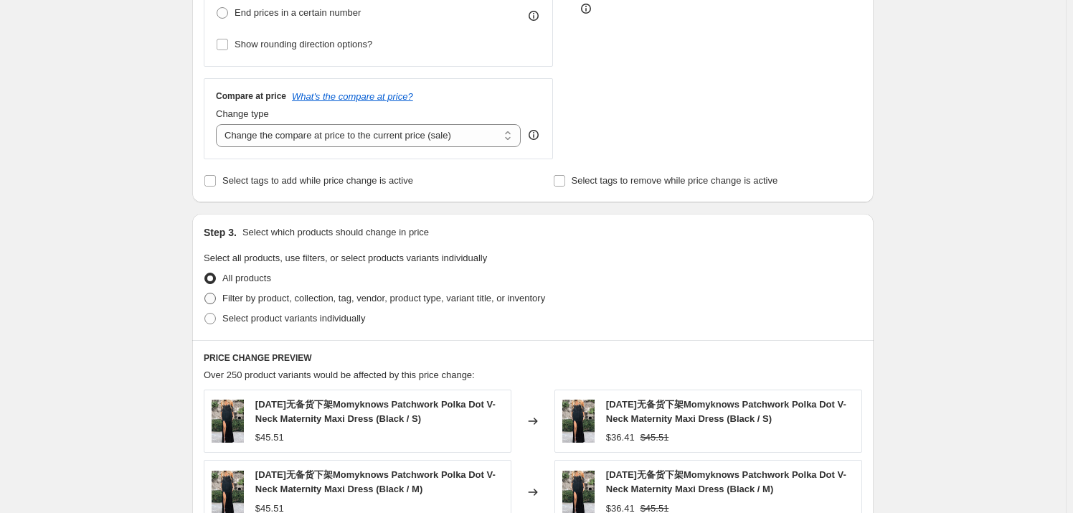
click at [242, 297] on span "Filter by product, collection, tag, vendor, product type, variant title, or inv…" at bounding box center [383, 298] width 323 height 11
click at [205, 293] on input "Filter by product, collection, tag, vendor, product type, variant title, or inv…" at bounding box center [204, 293] width 1 height 1
radio input "true"
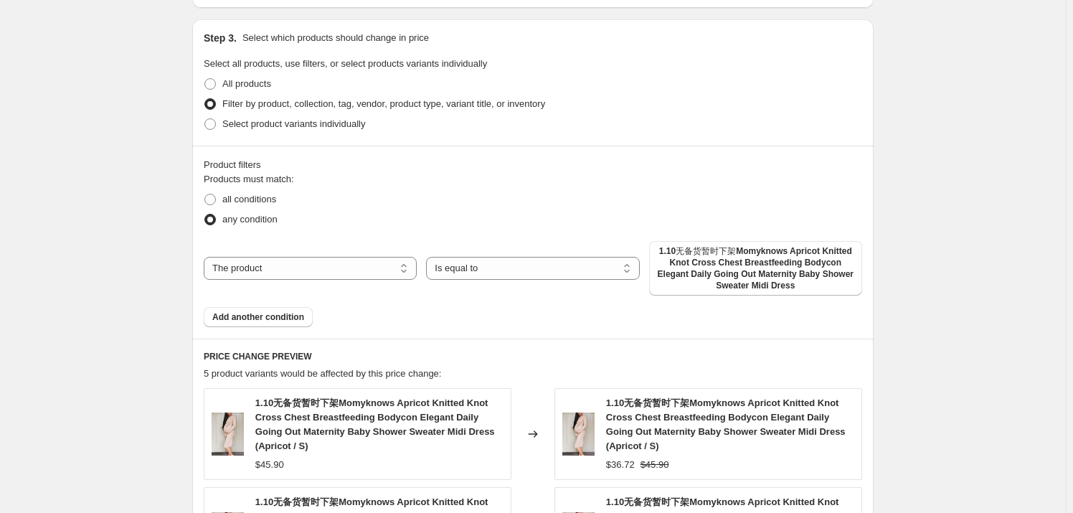
scroll to position [652, 0]
click at [294, 264] on select "The product The product's collection The product's tag The product's vendor The…" at bounding box center [310, 266] width 213 height 23
select select "collection"
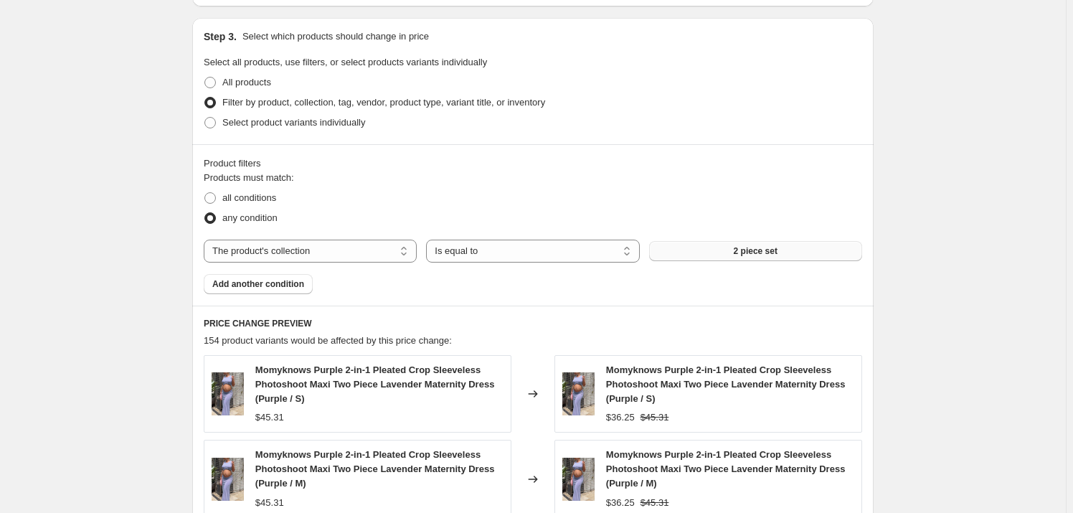
click at [740, 248] on span "2 piece set" at bounding box center [756, 250] width 44 height 11
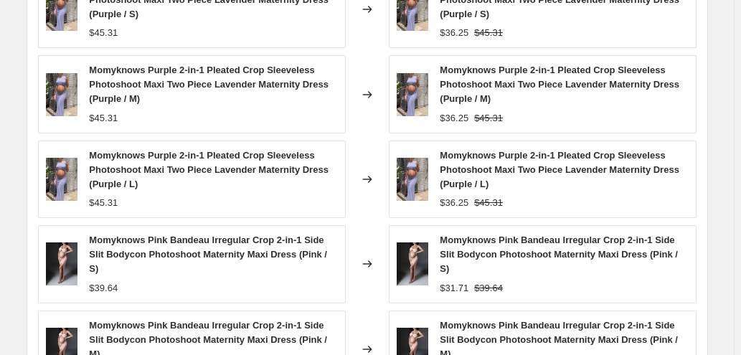
scroll to position [1038, 0]
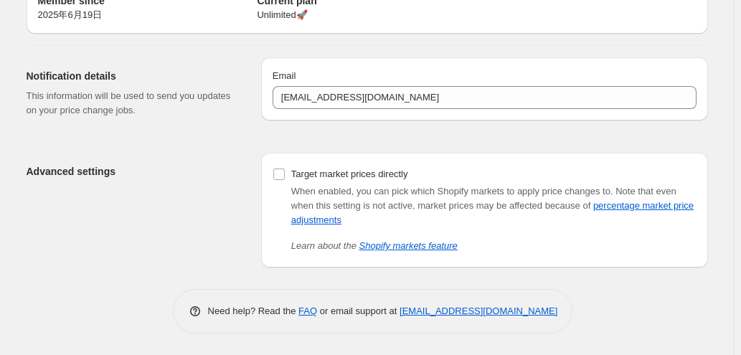
scroll to position [72, 0]
